Goal: Information Seeking & Learning: Learn about a topic

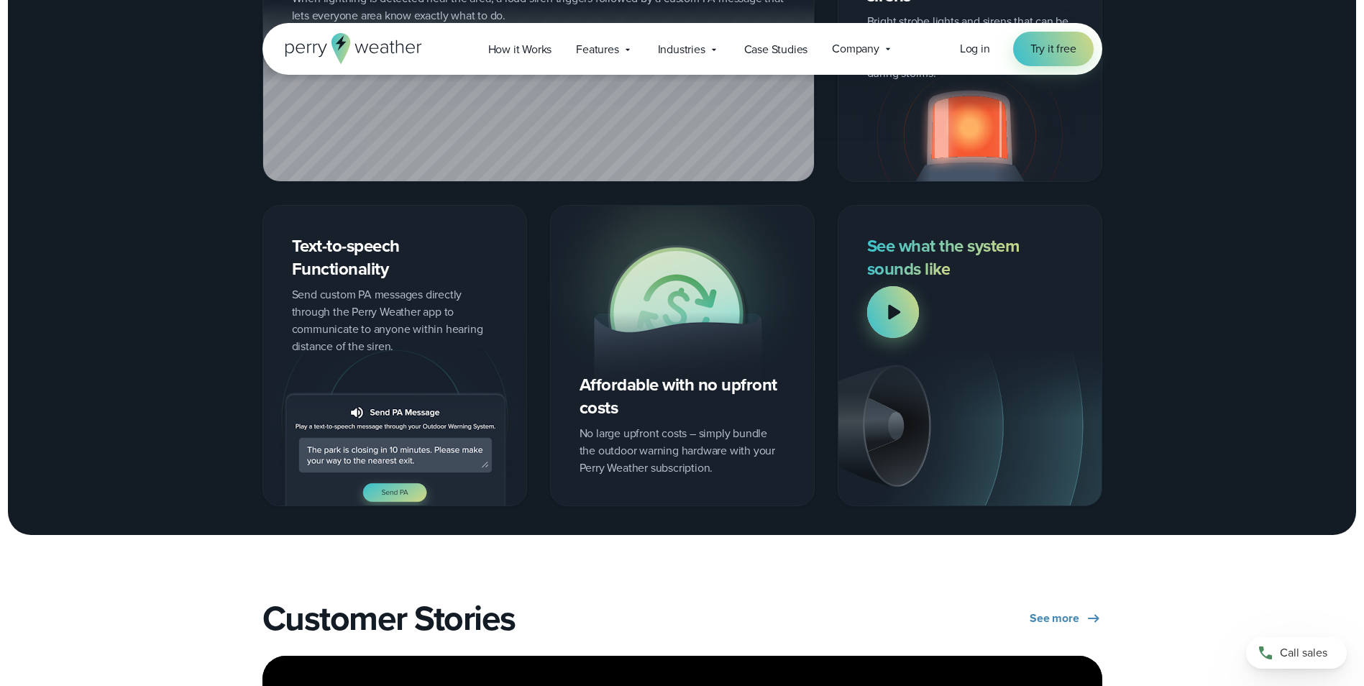
scroll to position [1941, 0]
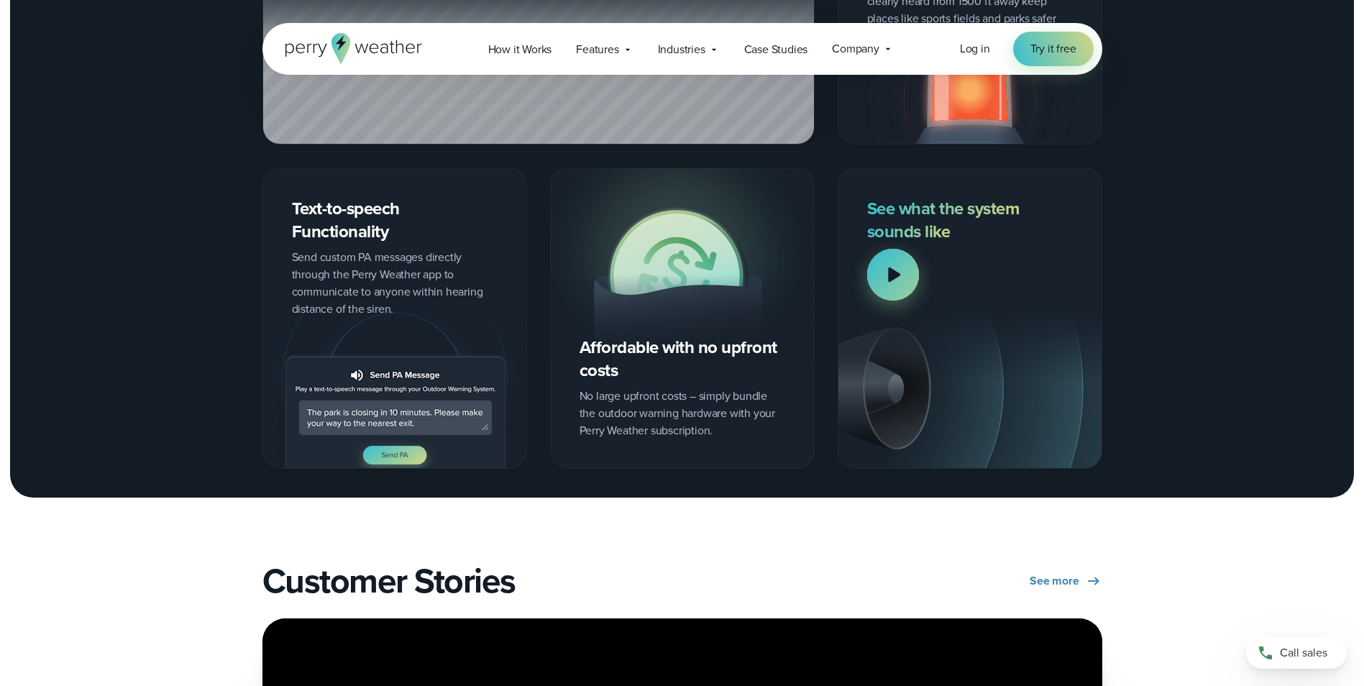
click at [894, 270] on div at bounding box center [893, 275] width 52 height 52
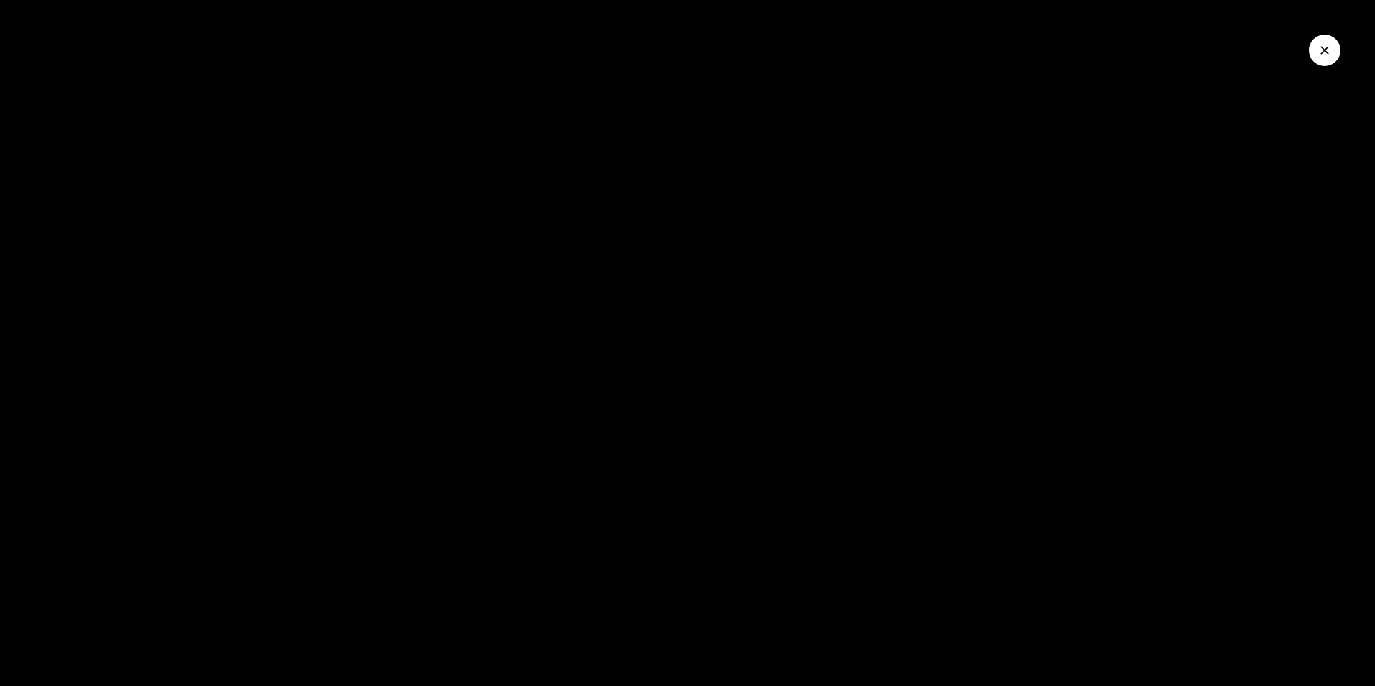
click at [861, 528] on wistia-player at bounding box center [687, 343] width 1375 height 686
click at [1323, 52] on icon "Close Video" at bounding box center [1324, 50] width 9 height 9
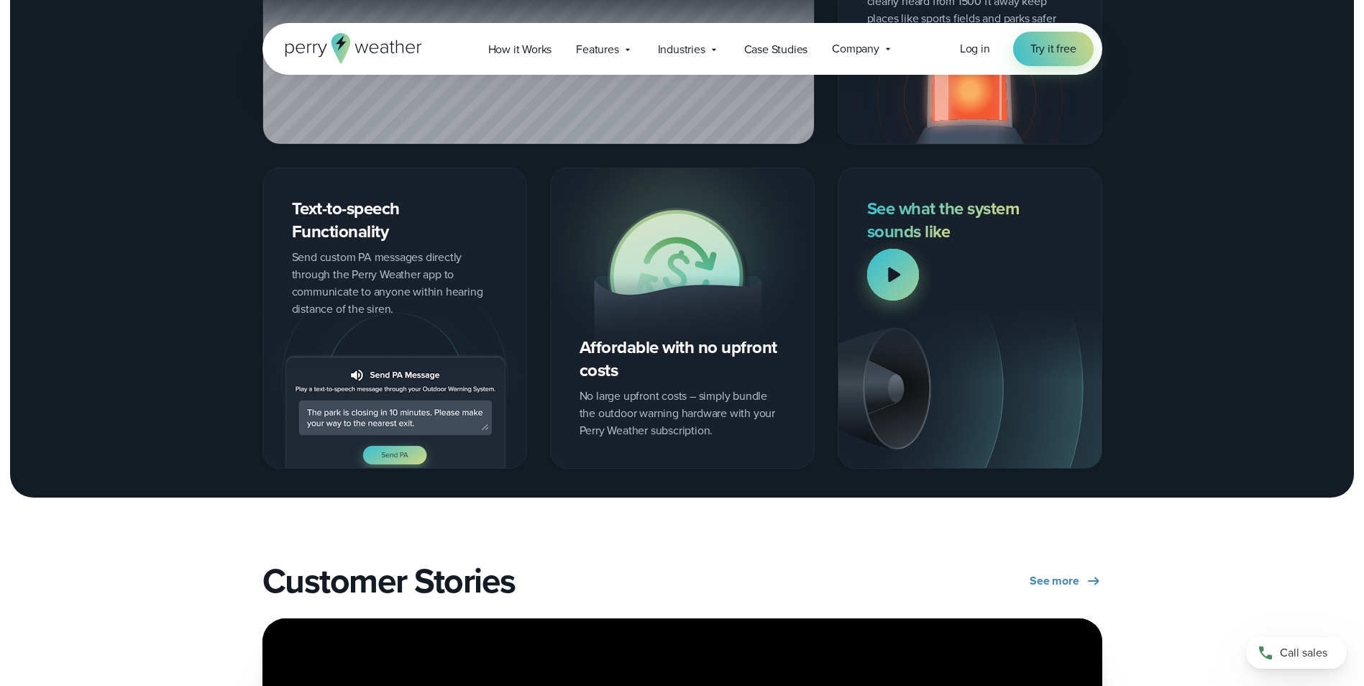
click at [897, 275] on div at bounding box center [893, 275] width 52 height 52
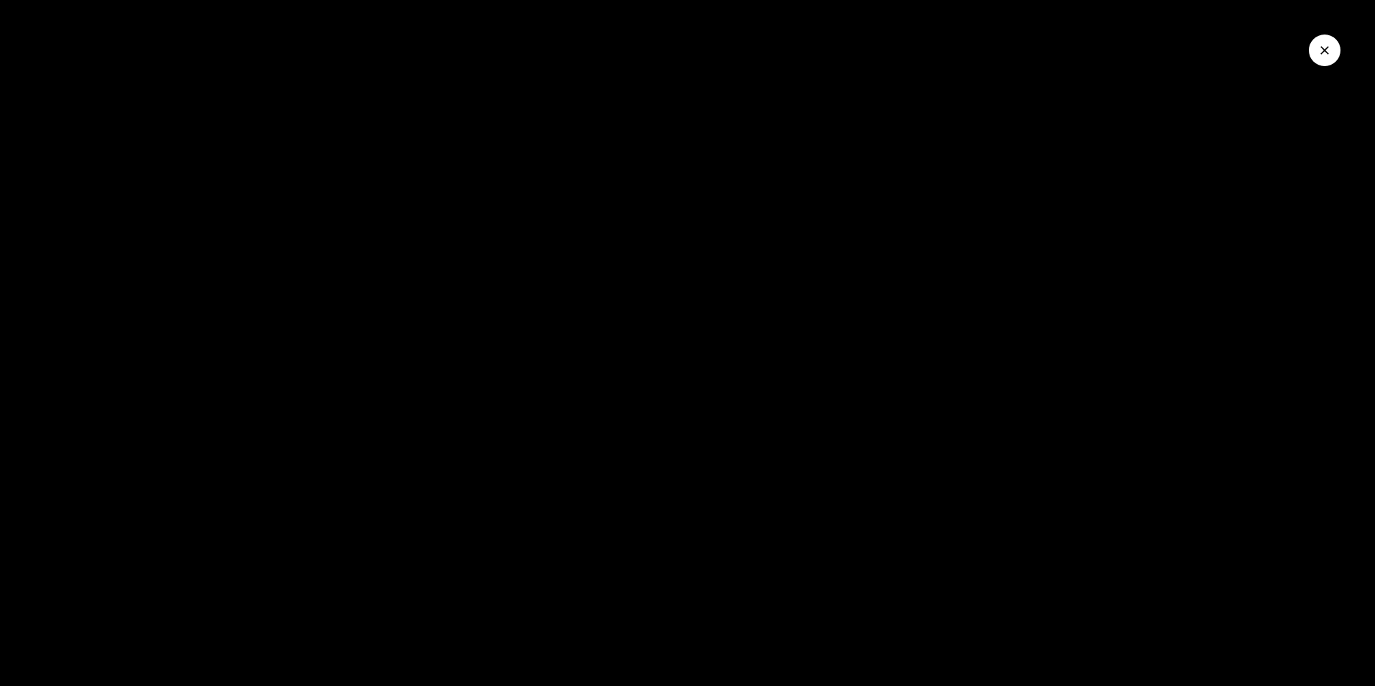
click at [1322, 43] on icon "Close Video" at bounding box center [1324, 50] width 14 height 14
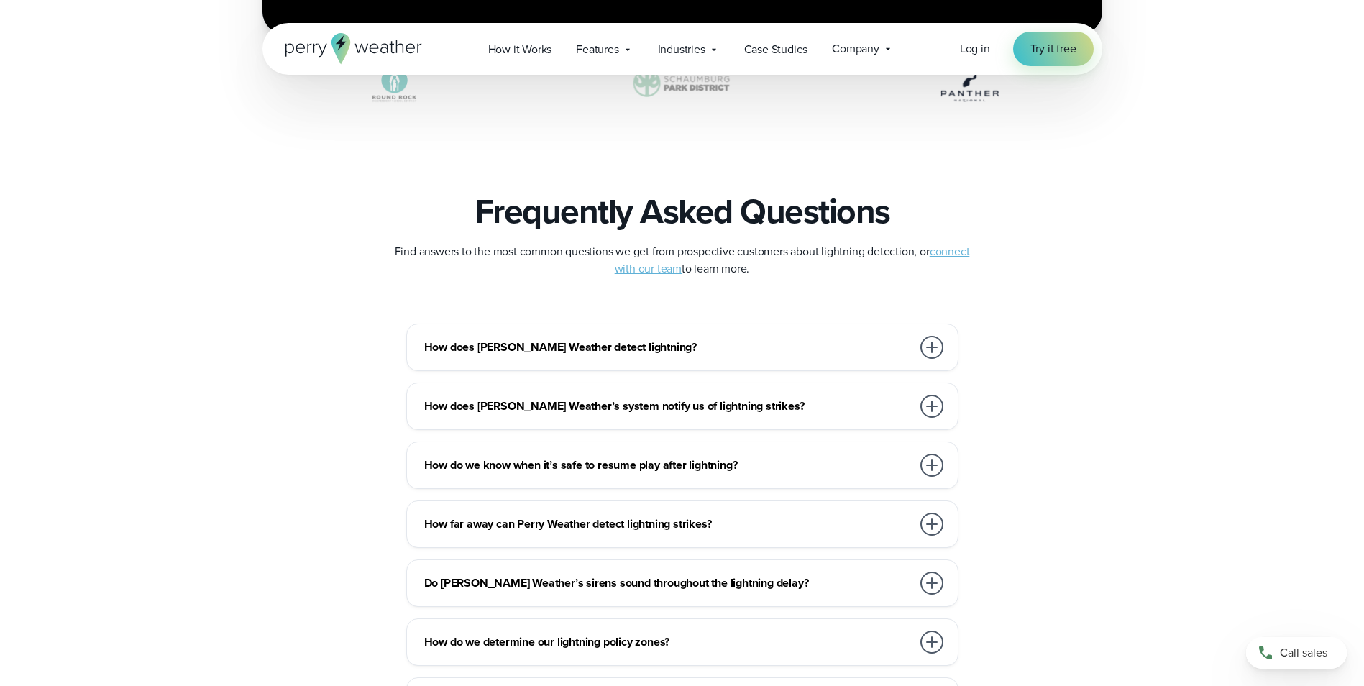
scroll to position [3020, 0]
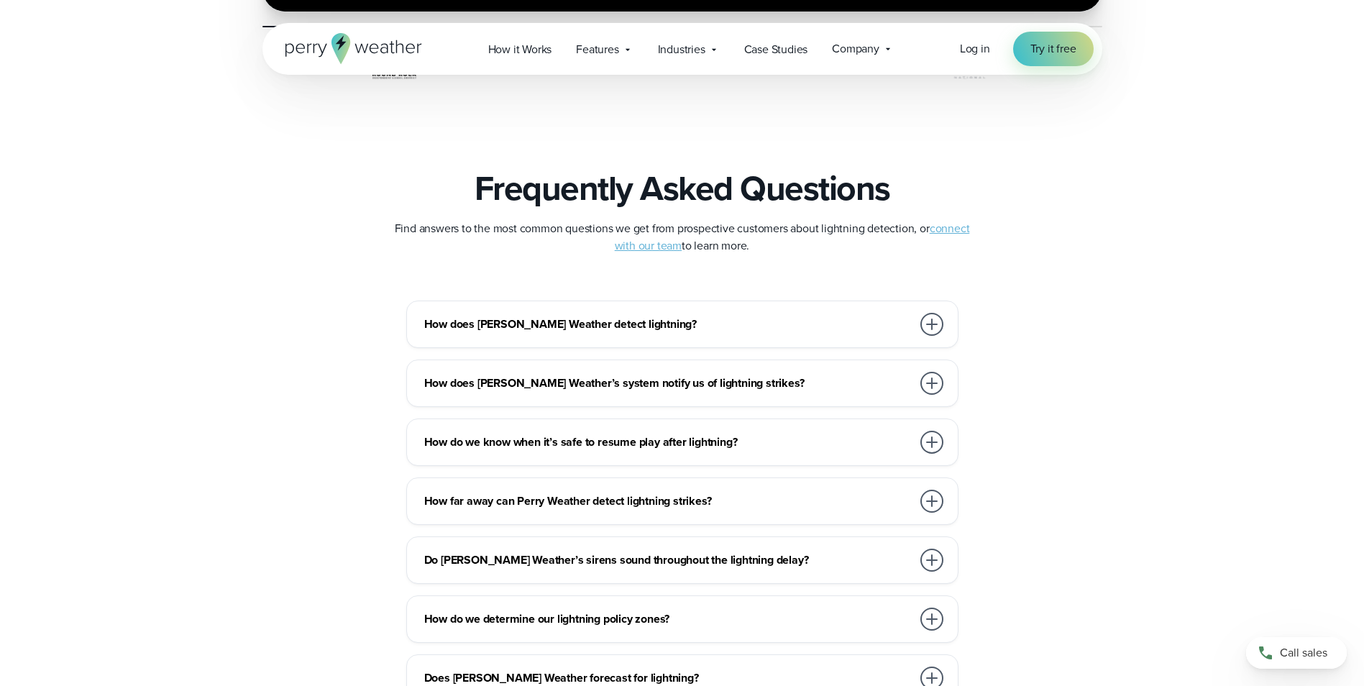
click at [933, 320] on div at bounding box center [931, 324] width 23 height 23
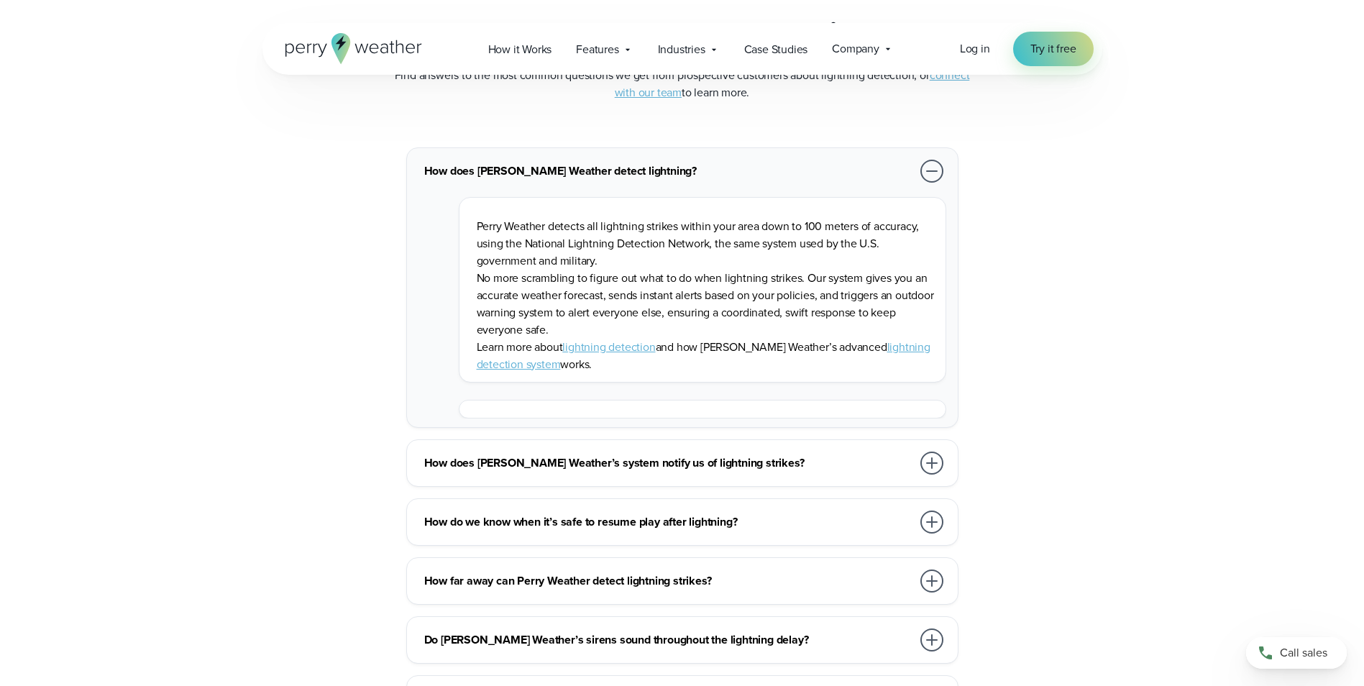
scroll to position [3236, 0]
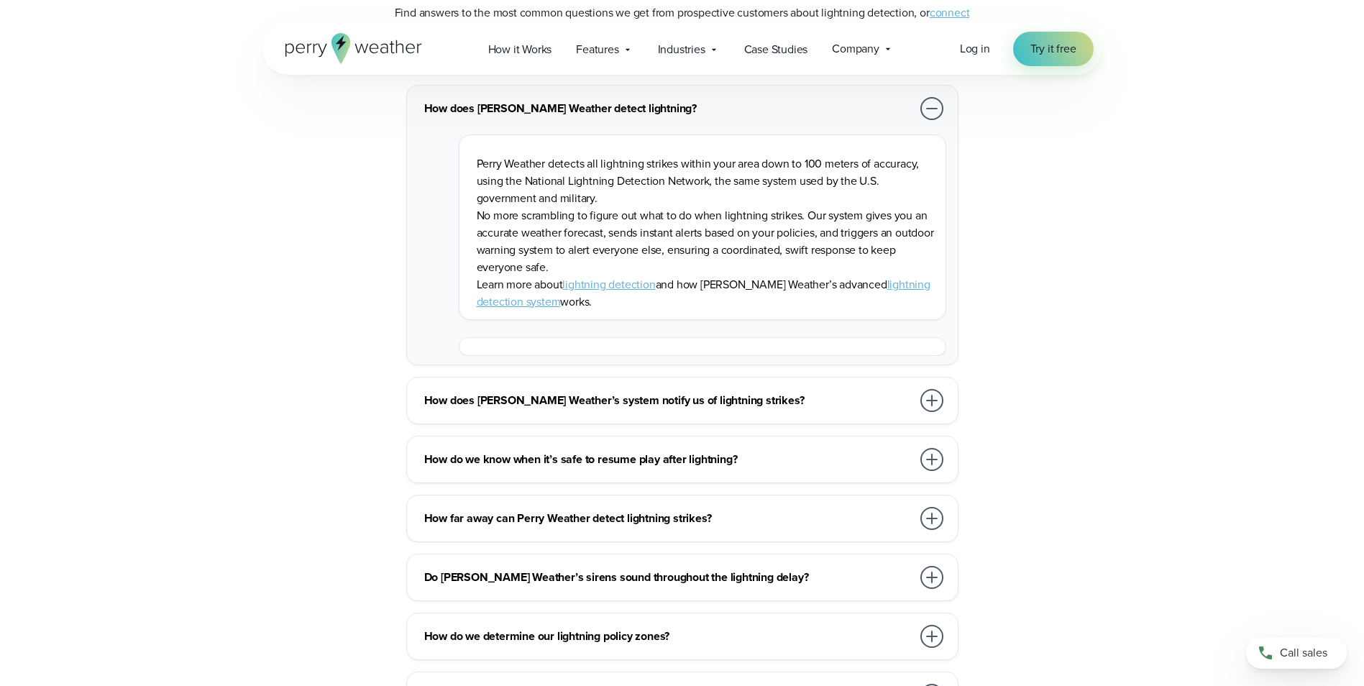
click at [926, 399] on div at bounding box center [931, 400] width 23 height 23
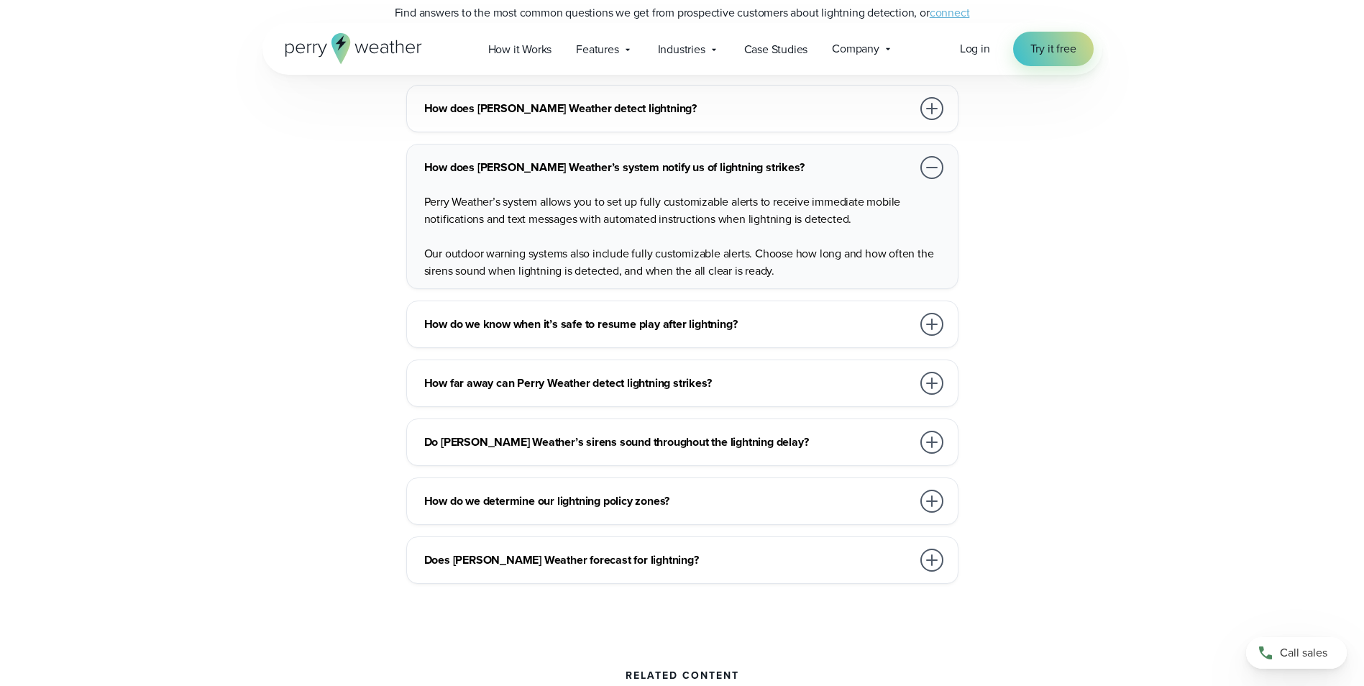
click at [928, 324] on div at bounding box center [931, 324] width 23 height 23
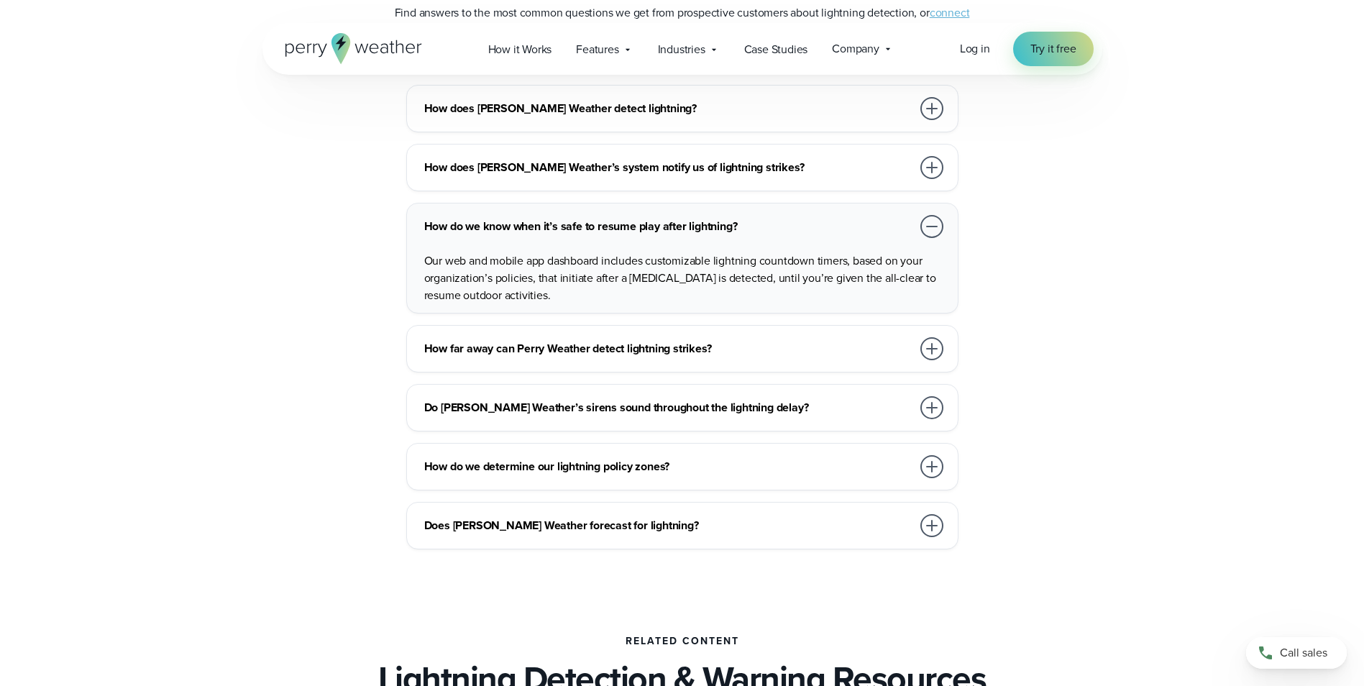
click at [925, 345] on div at bounding box center [931, 348] width 23 height 23
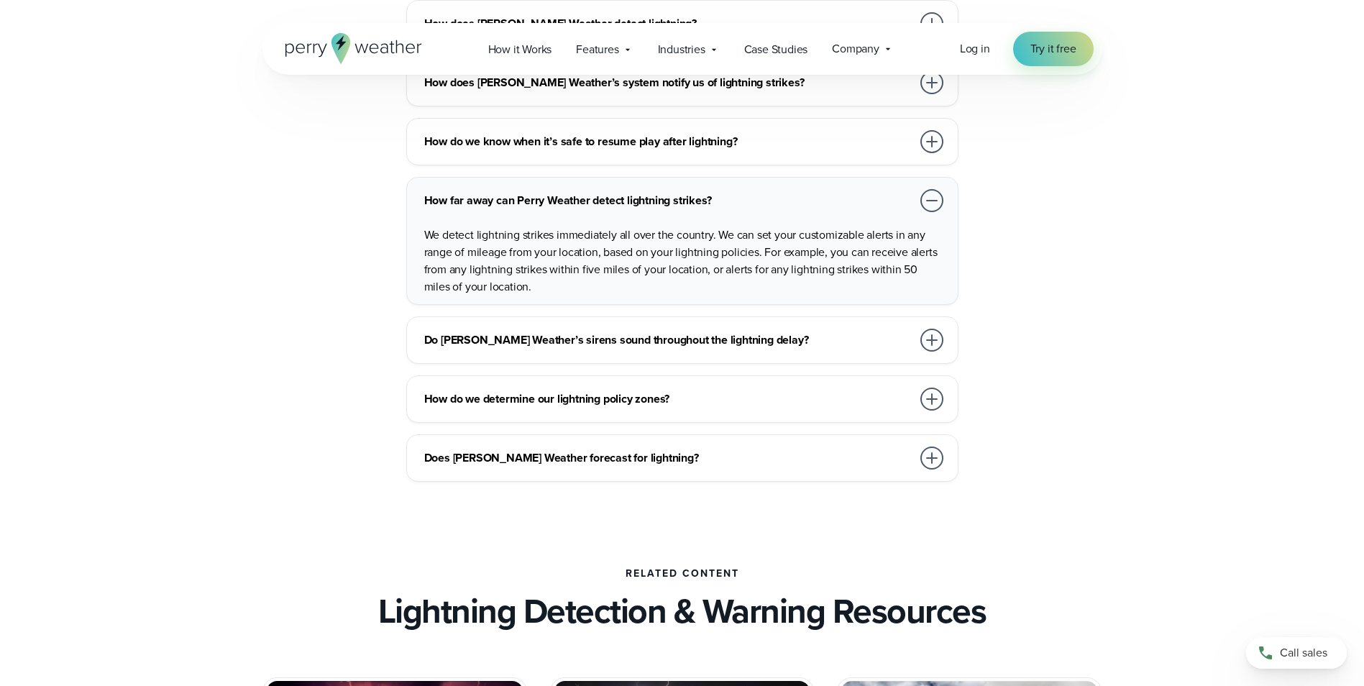
scroll to position [3379, 0]
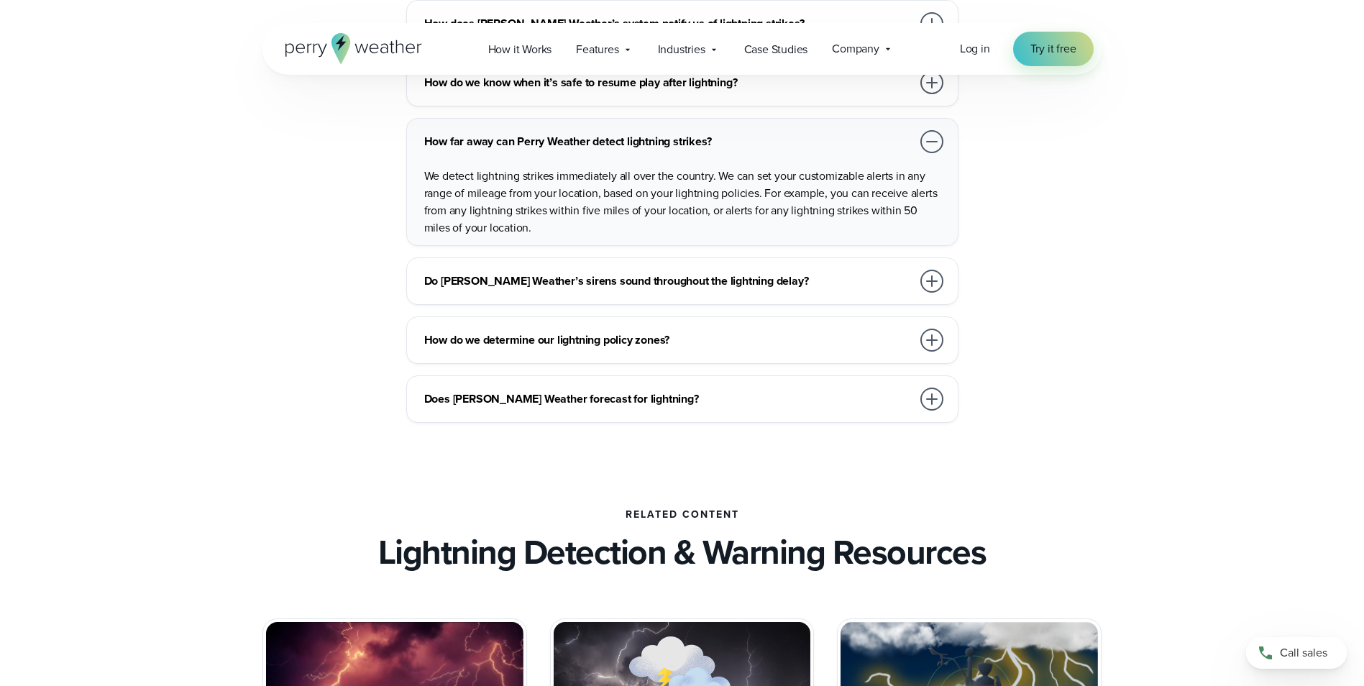
click at [925, 280] on div at bounding box center [931, 281] width 23 height 23
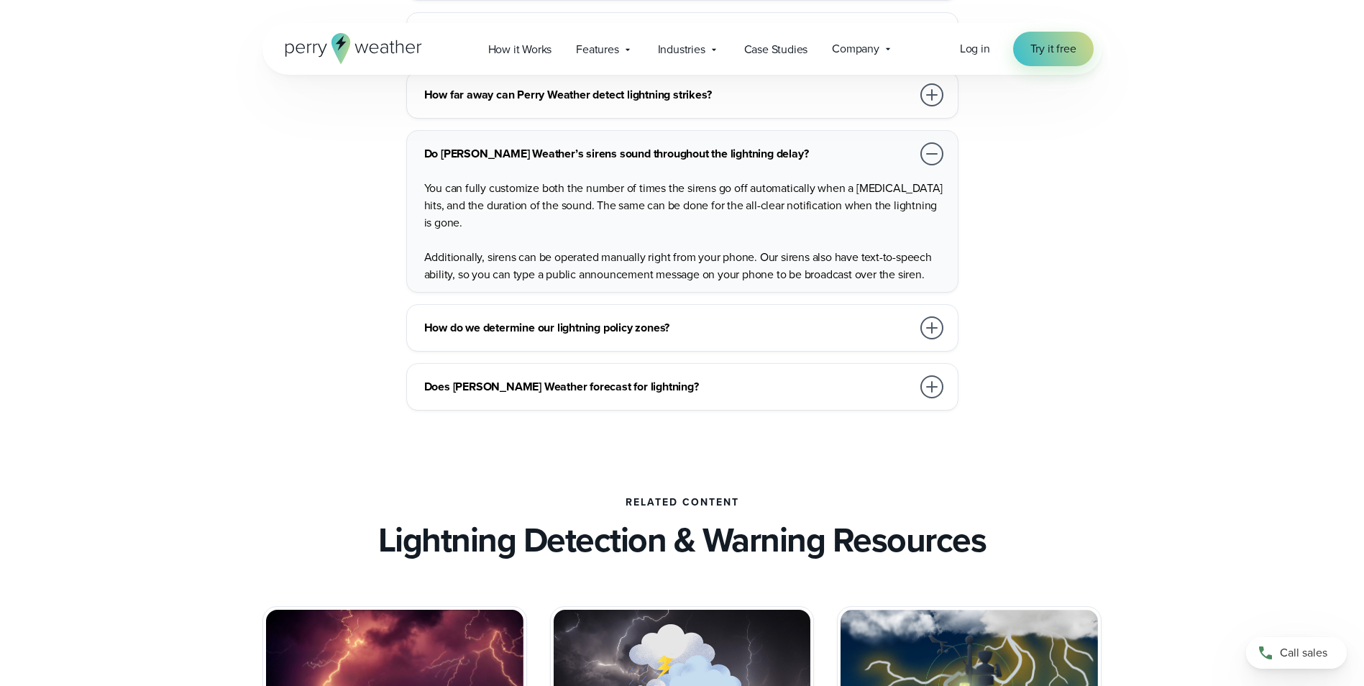
scroll to position [3451, 0]
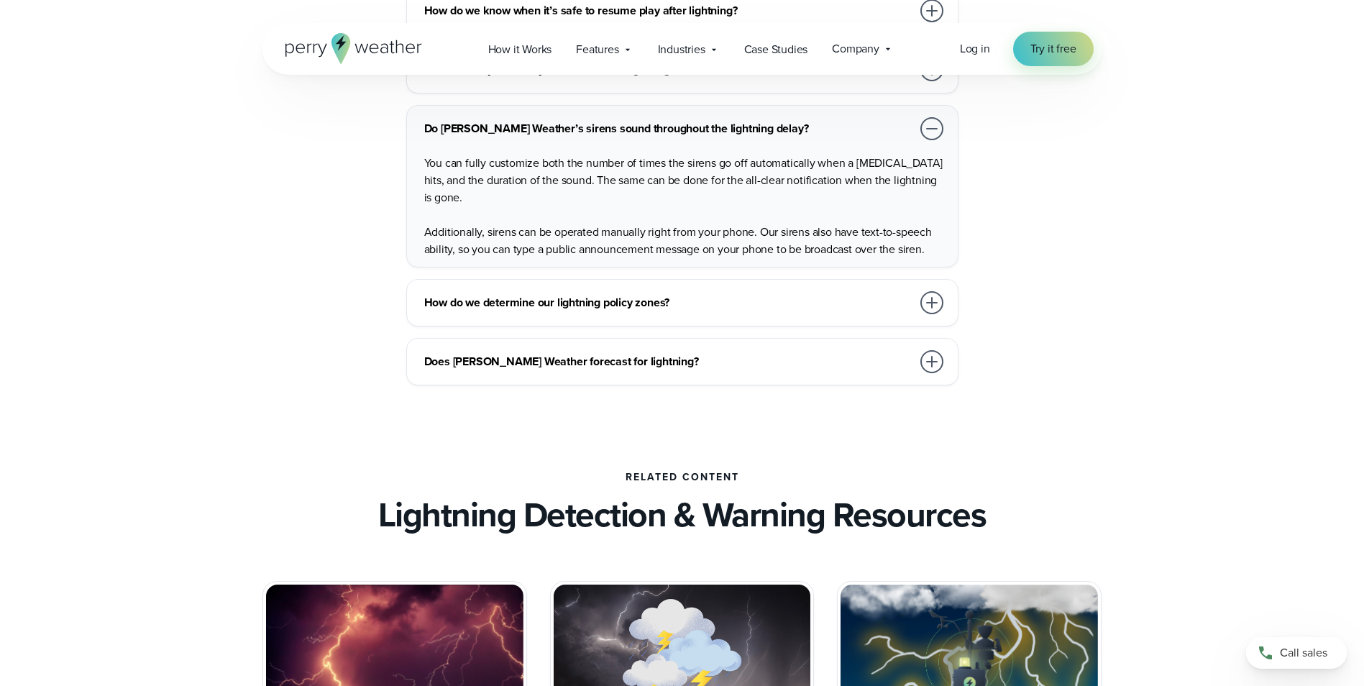
click at [928, 302] on div at bounding box center [931, 302] width 23 height 23
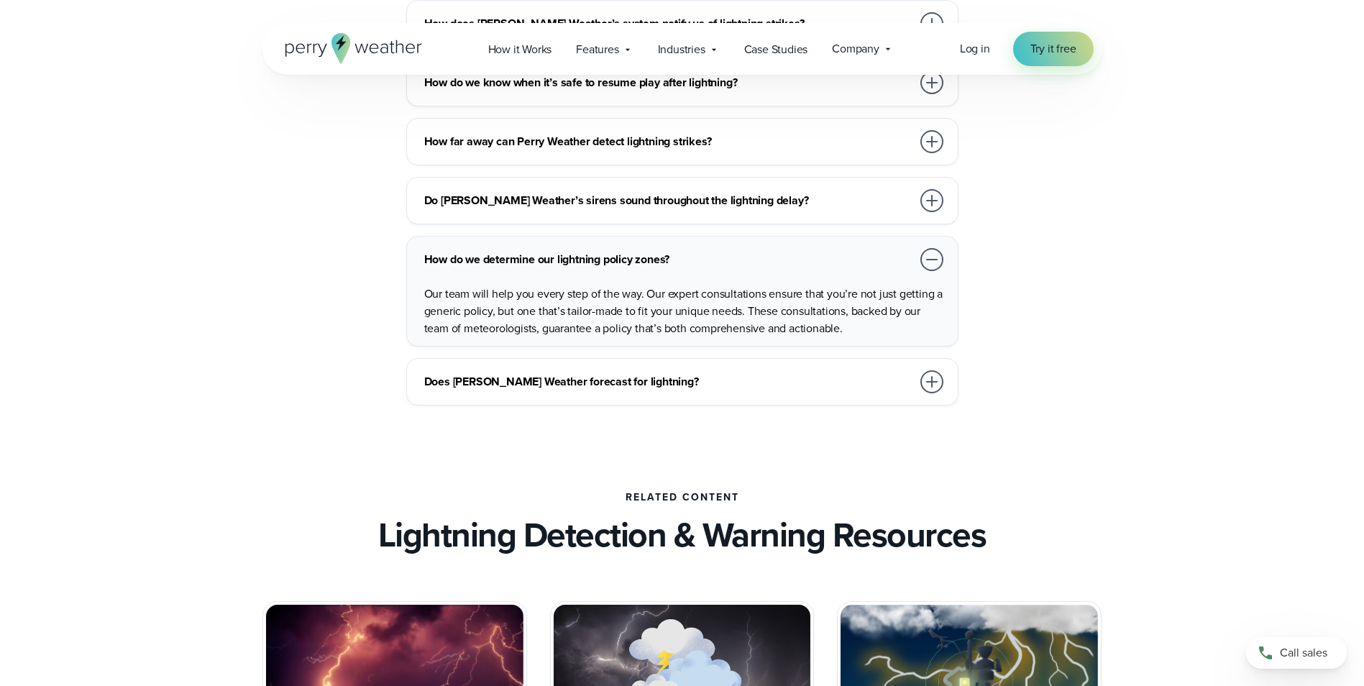
scroll to position [3307, 0]
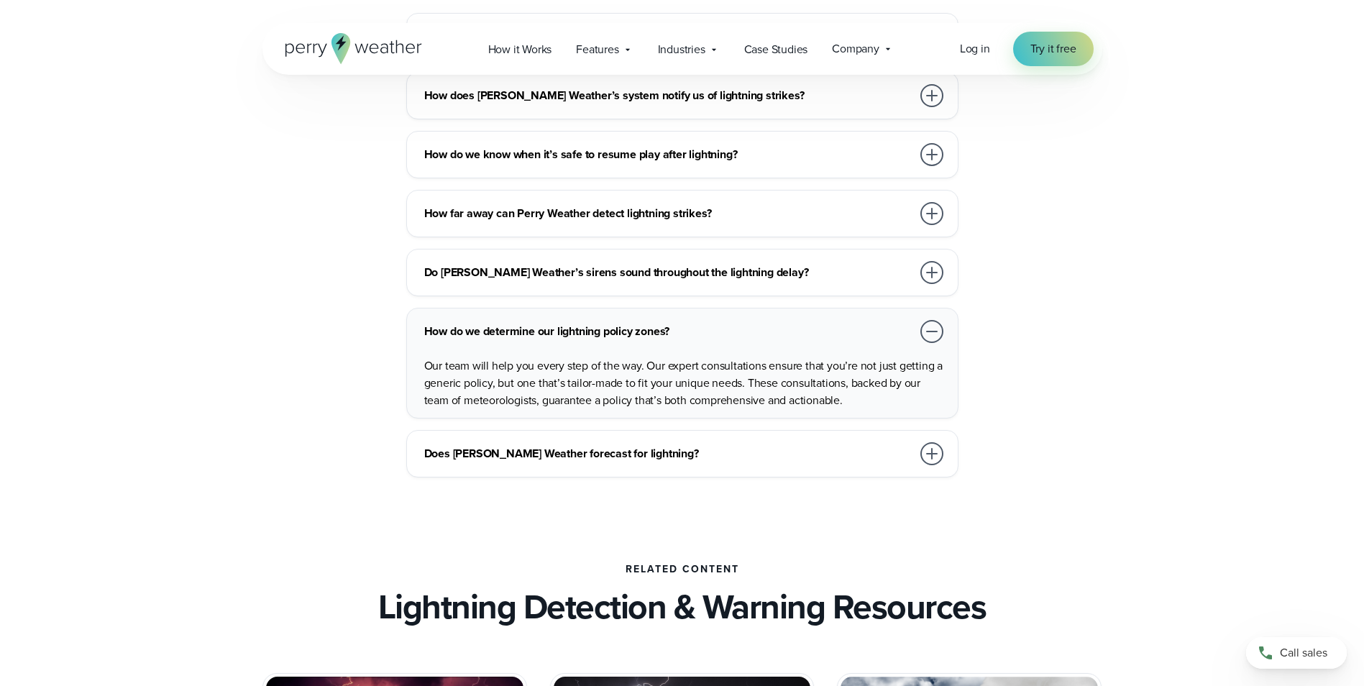
click at [929, 274] on div at bounding box center [931, 272] width 23 height 23
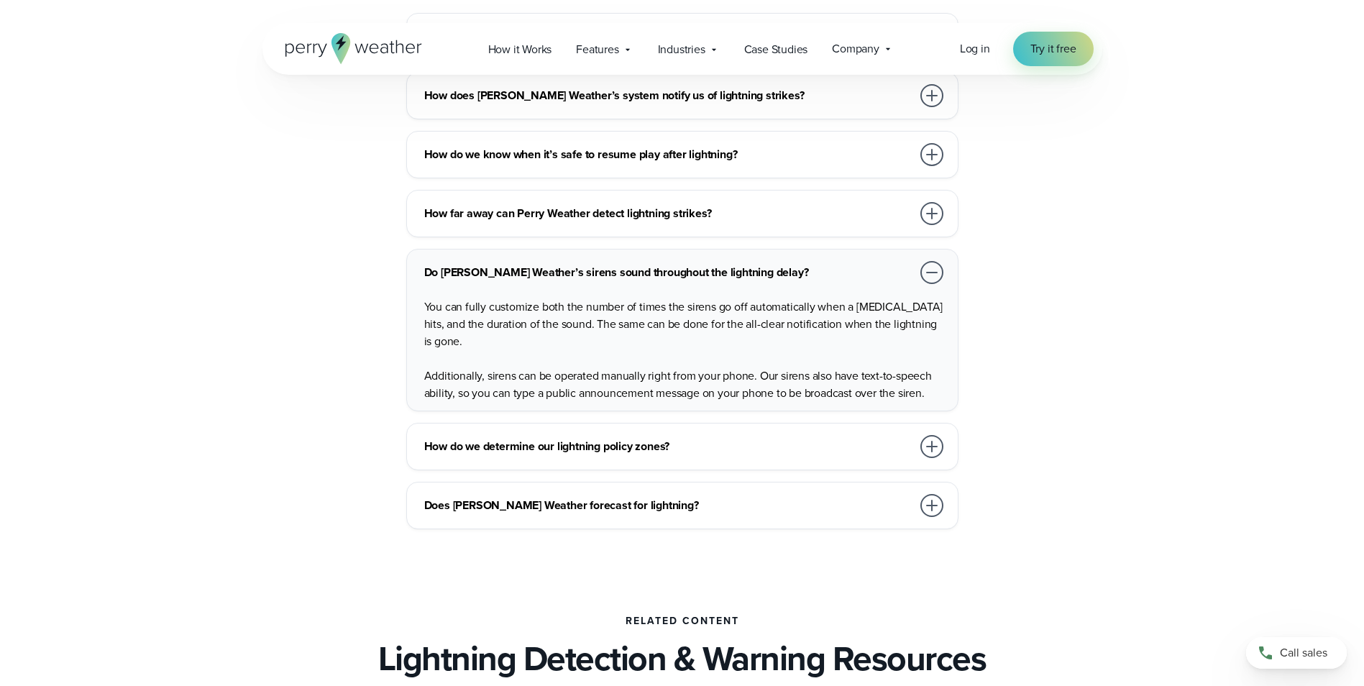
click at [928, 446] on div at bounding box center [931, 446] width 23 height 23
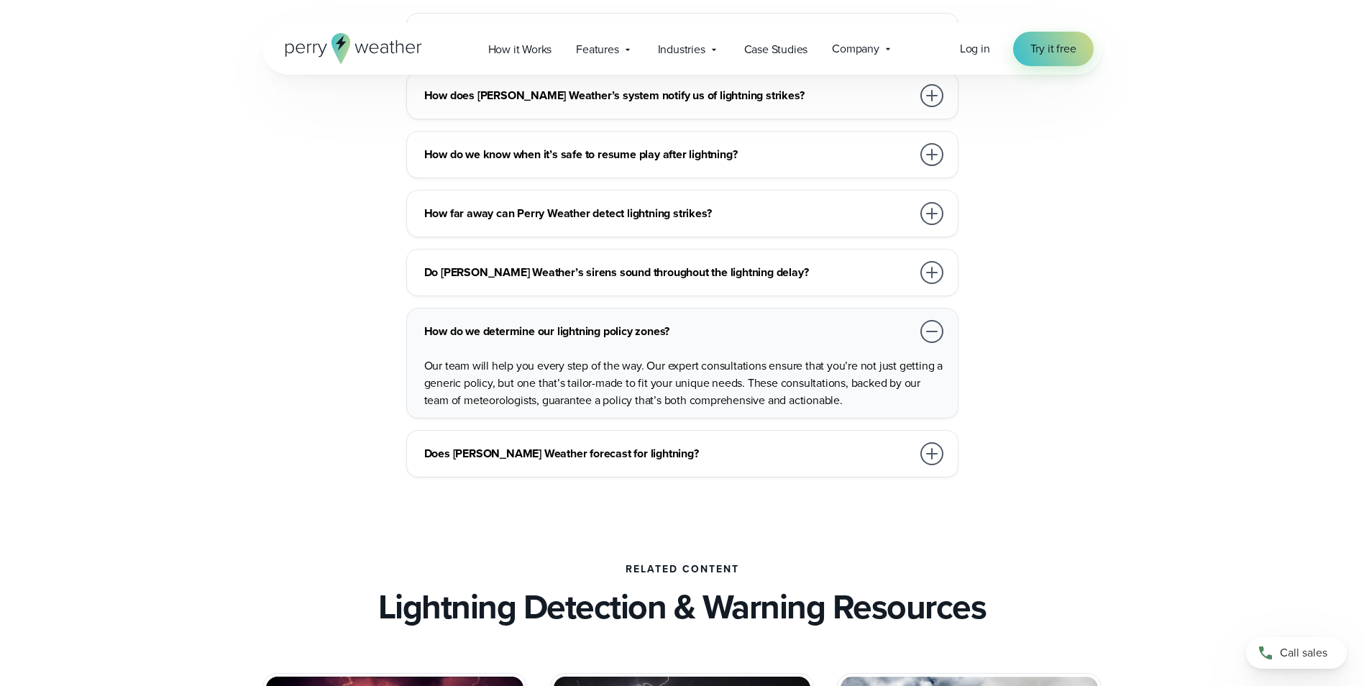
click at [933, 450] on div at bounding box center [931, 453] width 23 height 23
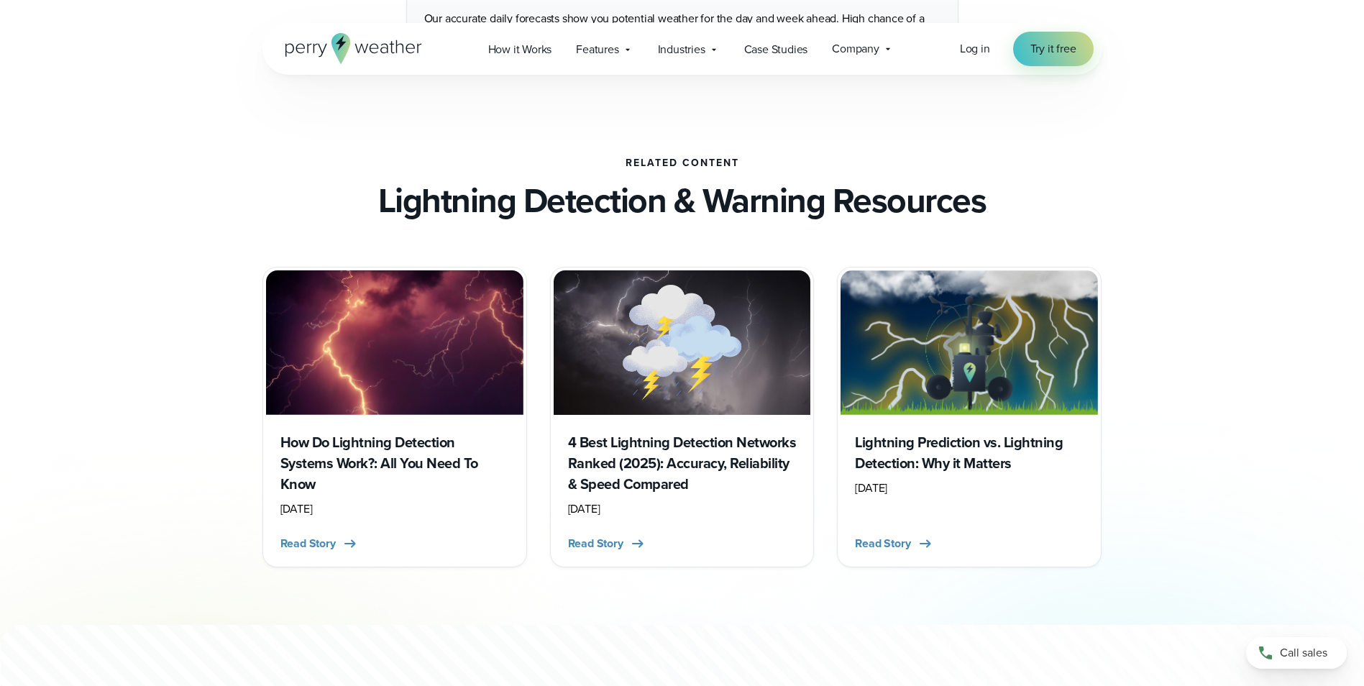
scroll to position [3739, 0]
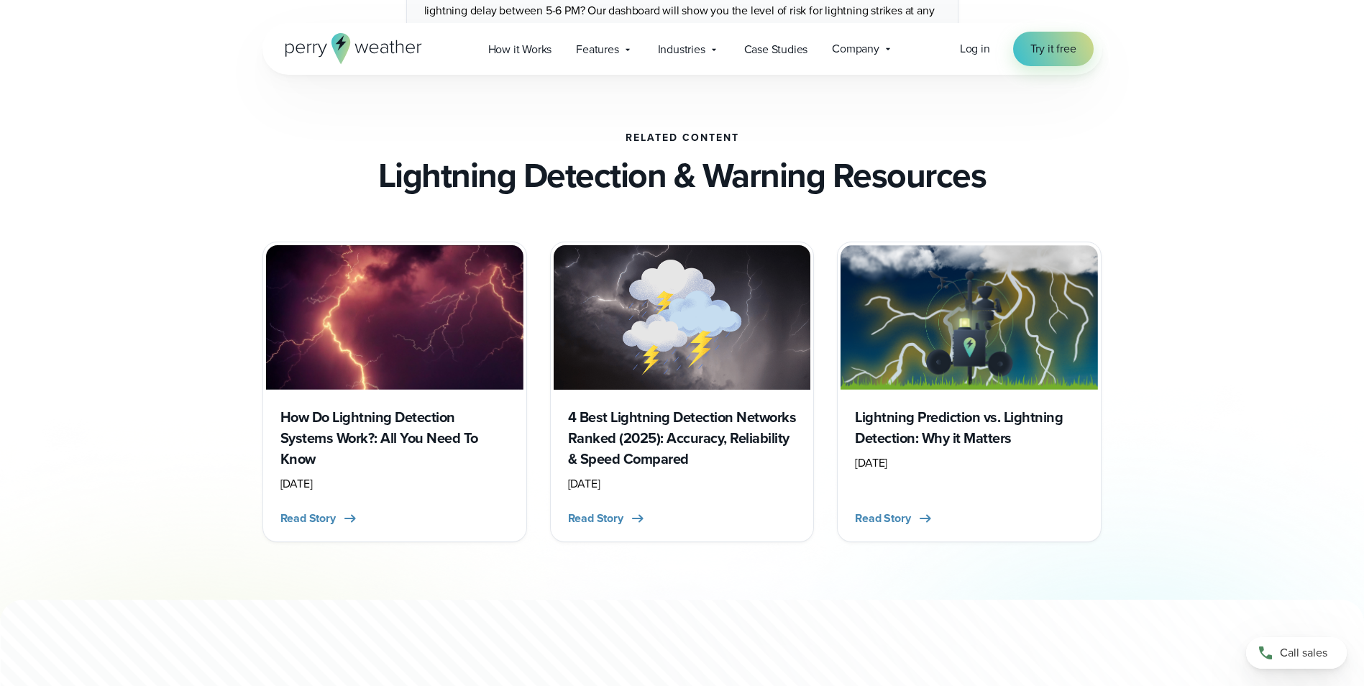
click at [684, 421] on h3 "4 Best Lightning Detection Networks Ranked (2025): Accuracy, Reliability & Spee…" at bounding box center [682, 438] width 229 height 63
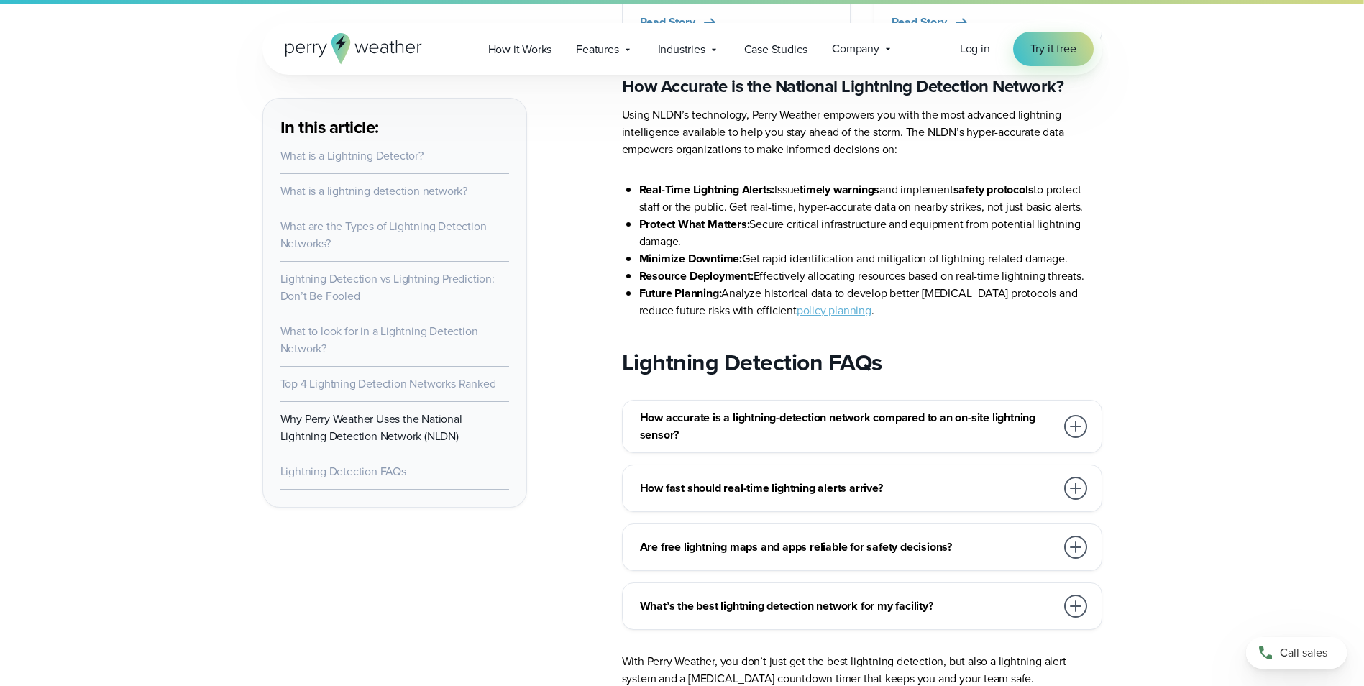
scroll to position [8628, 0]
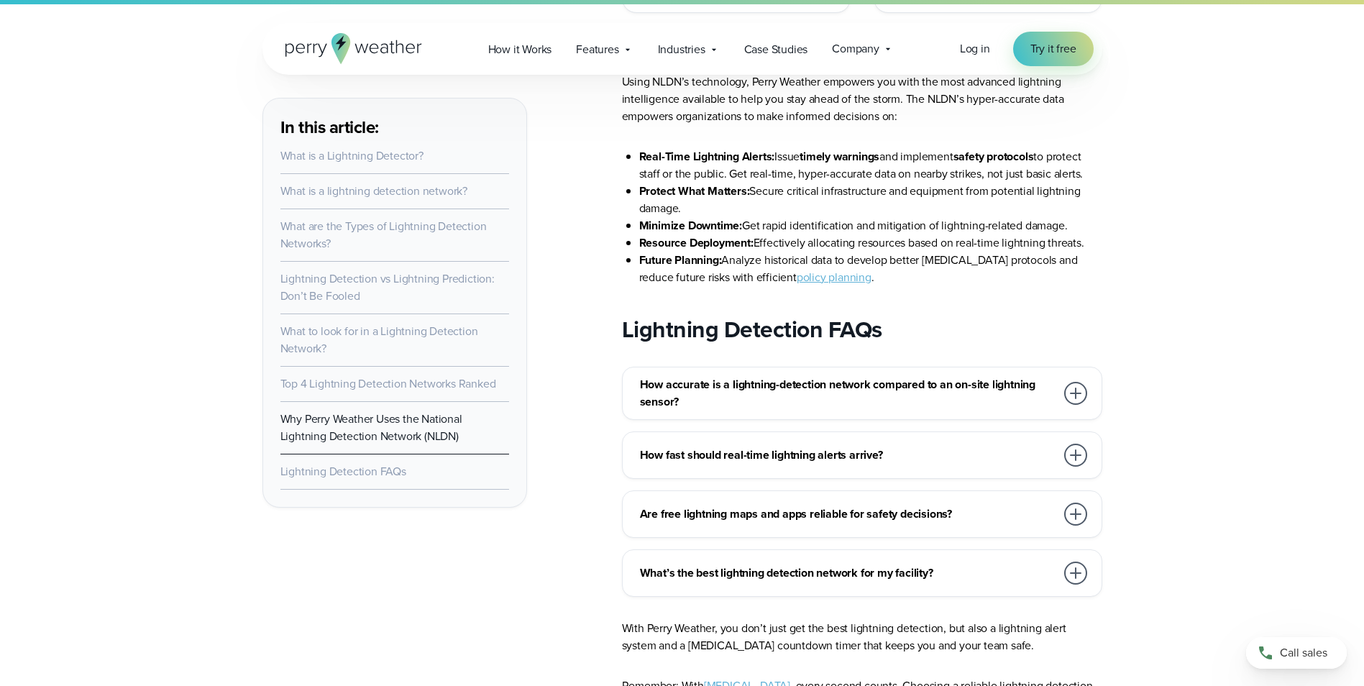
click at [1079, 382] on div at bounding box center [1075, 393] width 23 height 23
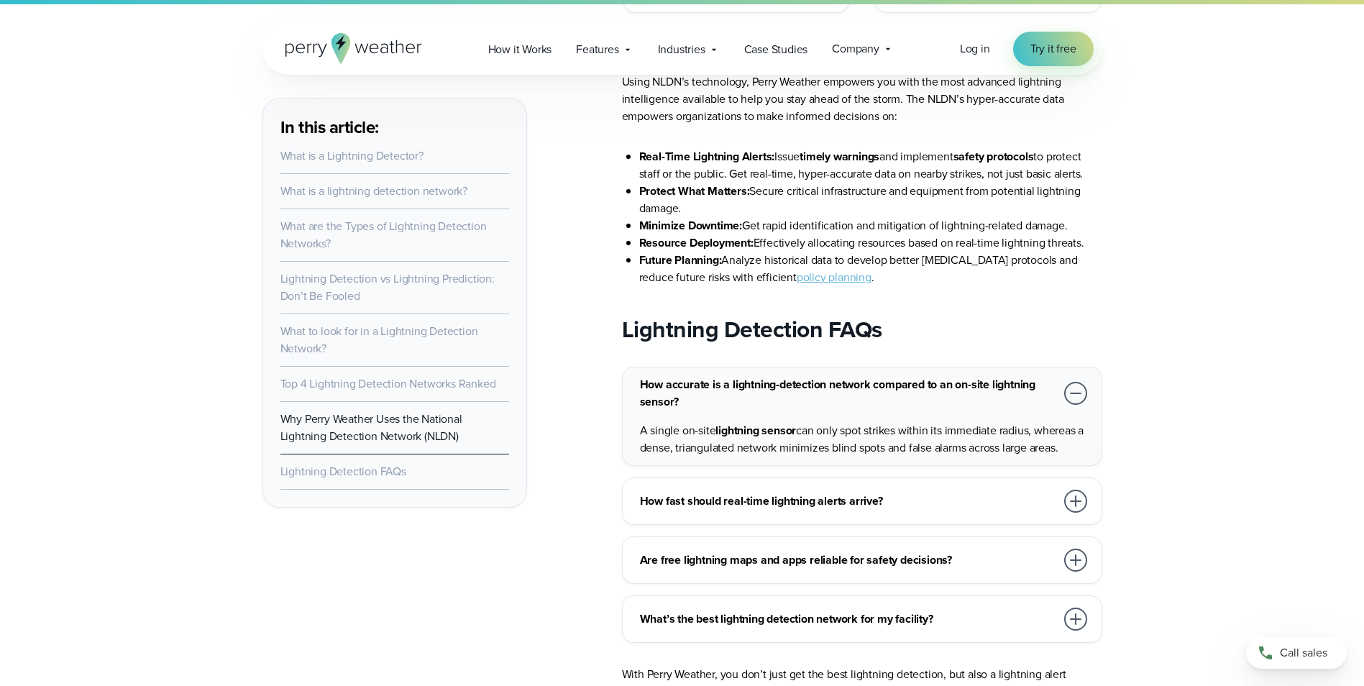
click at [1068, 490] on div at bounding box center [1075, 501] width 23 height 23
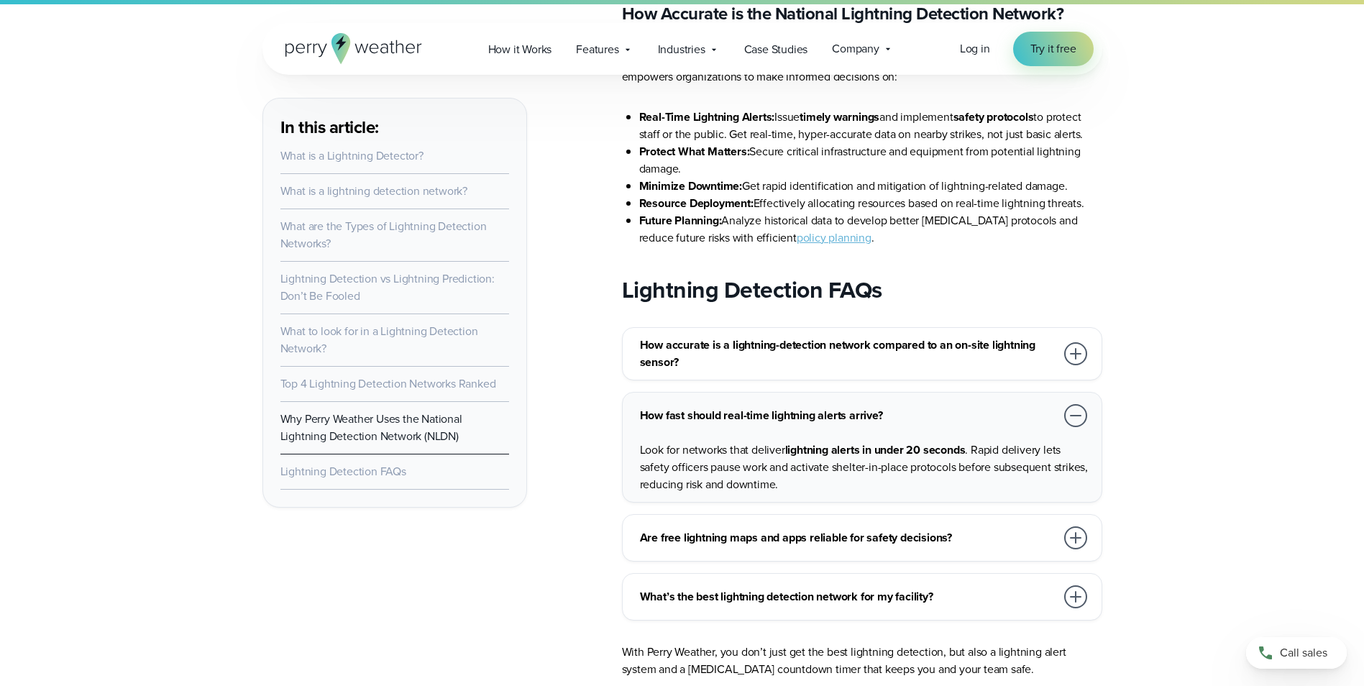
scroll to position [8700, 0]
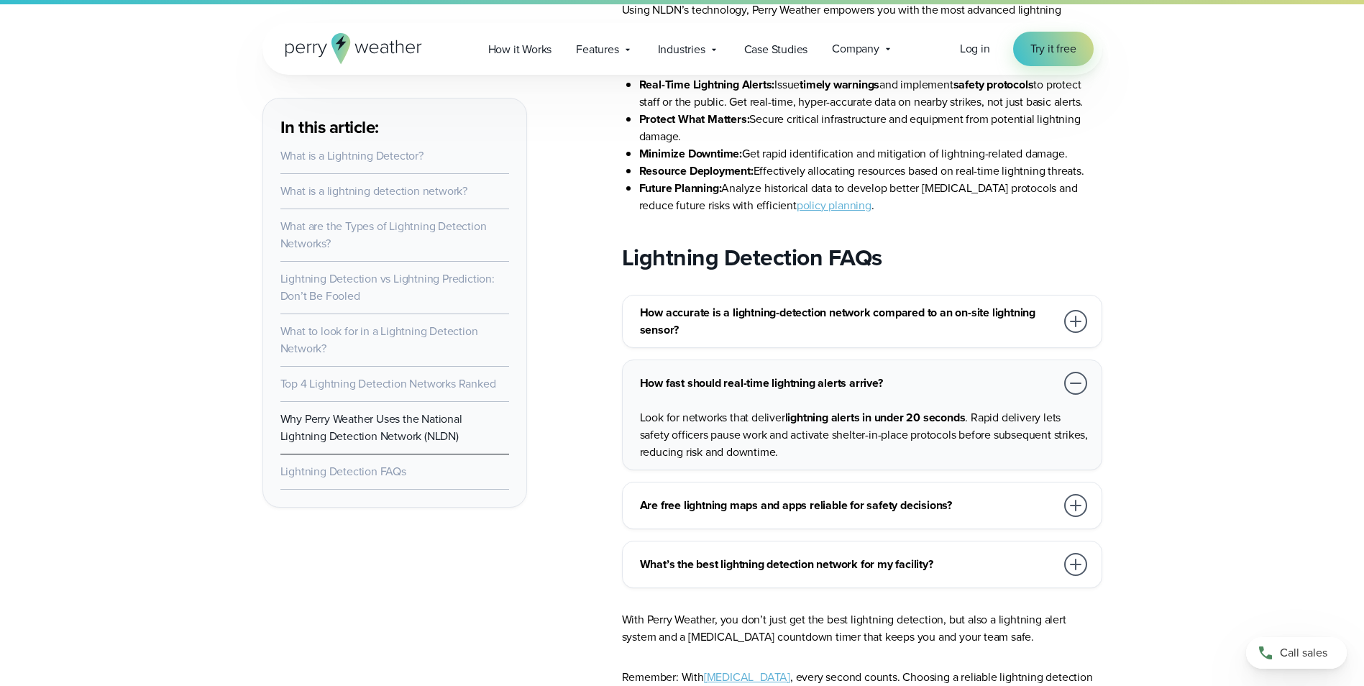
click at [1073, 553] on div at bounding box center [1075, 564] width 23 height 23
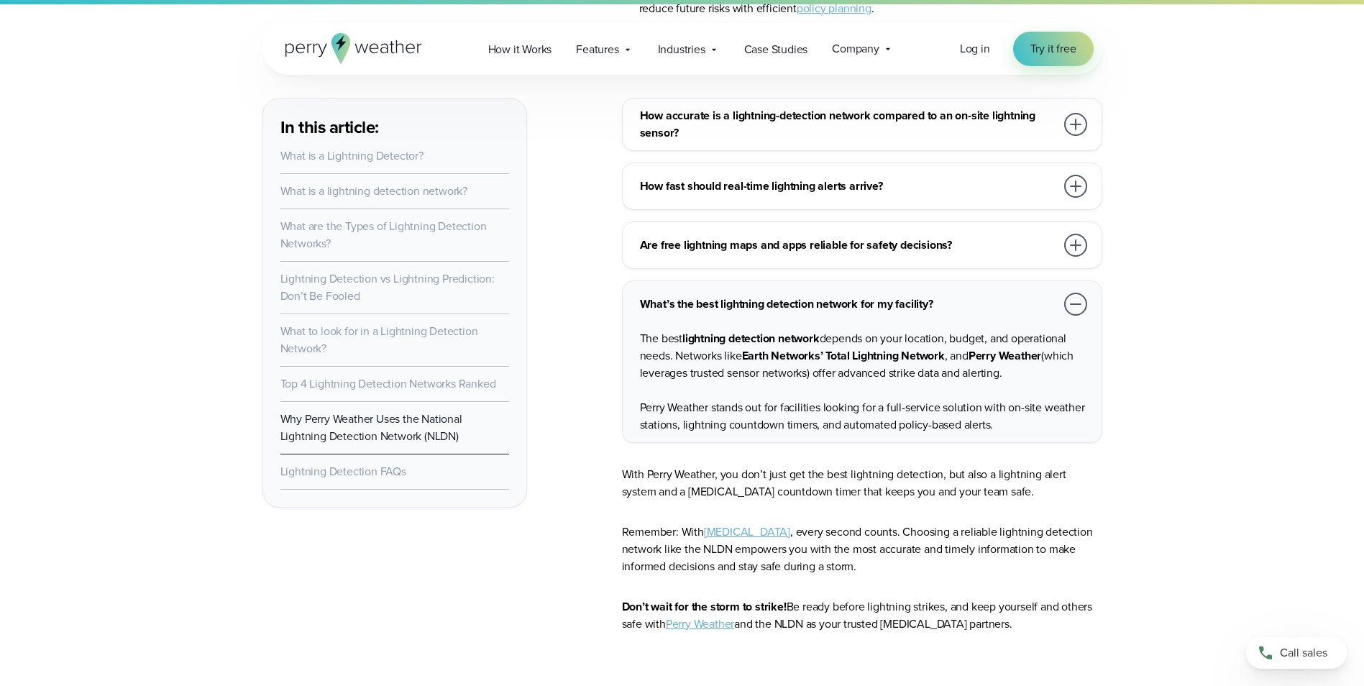
scroll to position [8916, 0]
